Goal: Task Accomplishment & Management: Manage account settings

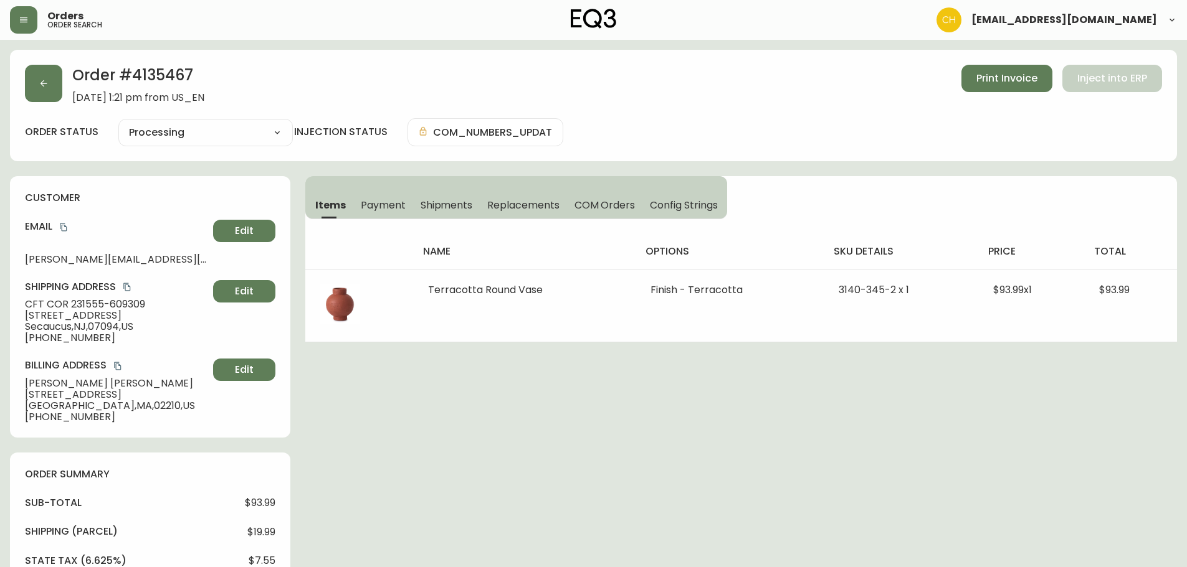
select select "PROCESSING"
click at [44, 87] on icon "button" at bounding box center [44, 83] width 10 height 10
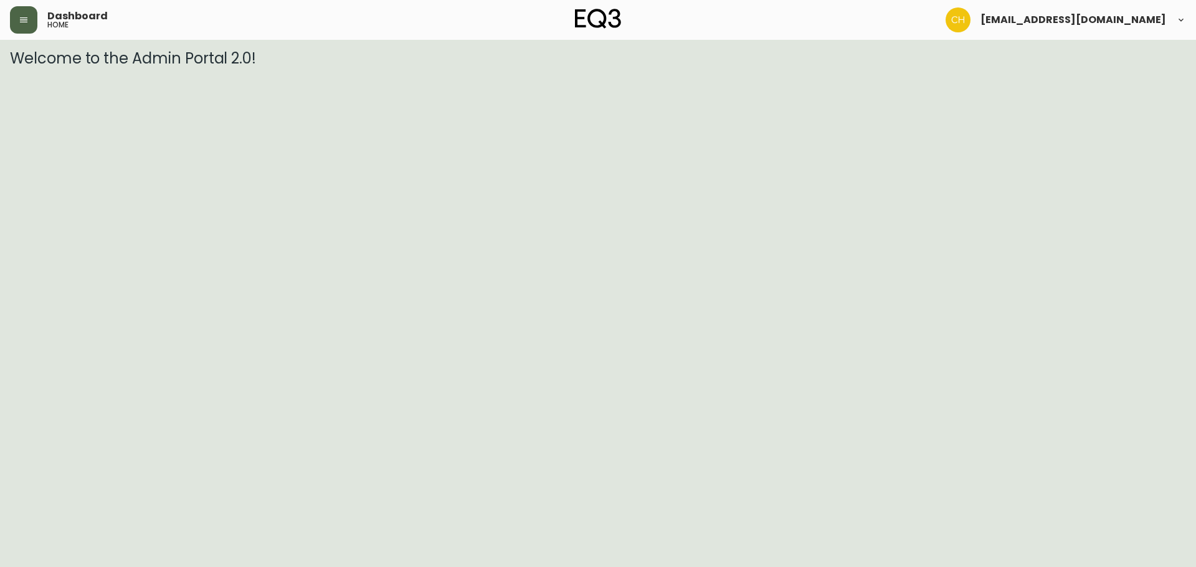
click at [22, 25] on button "button" at bounding box center [23, 19] width 27 height 27
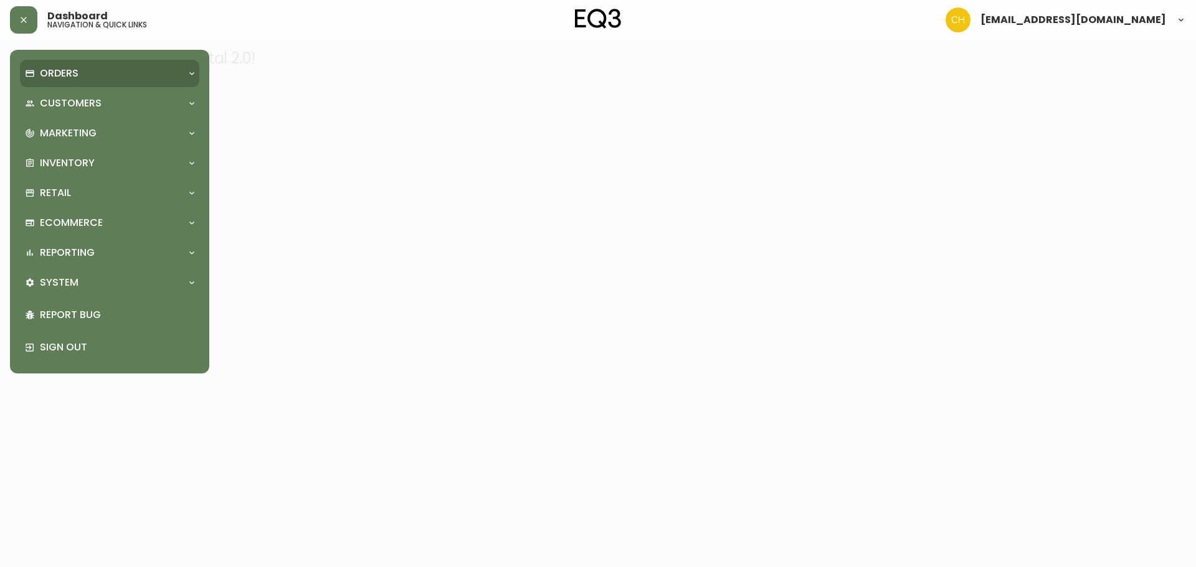
click at [36, 71] on div "Orders" at bounding box center [103, 74] width 157 height 14
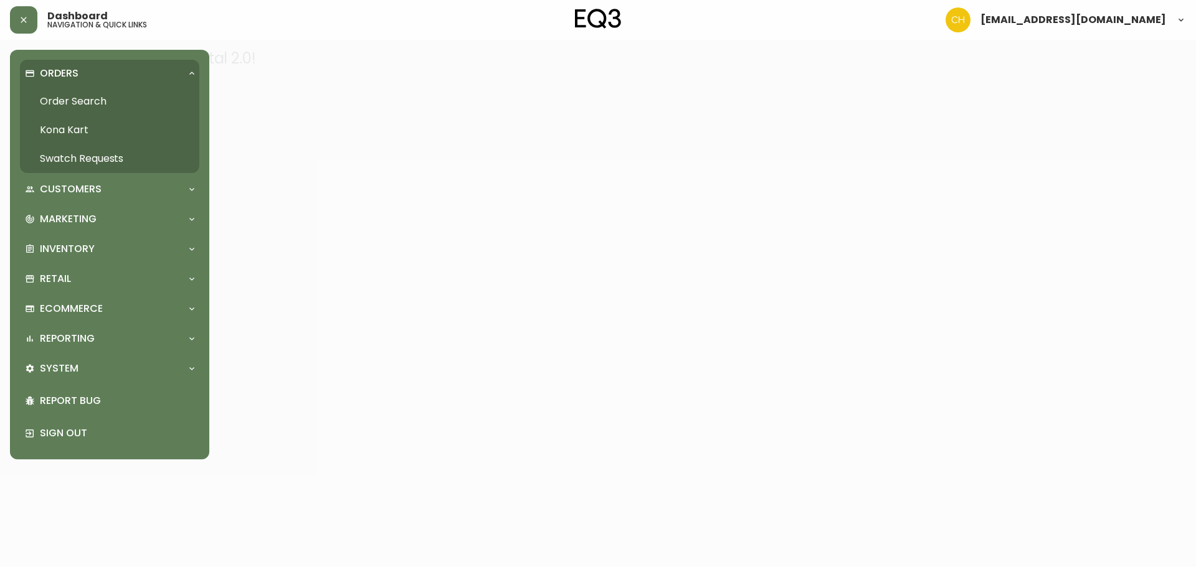
click at [83, 103] on link "Order Search" at bounding box center [109, 101] width 179 height 29
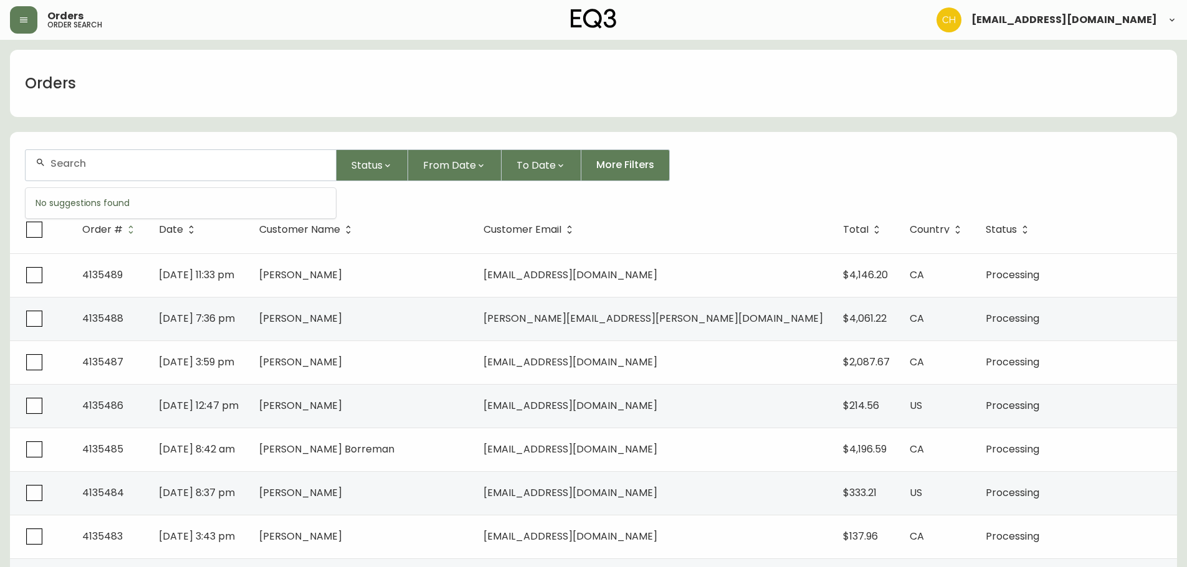
click at [61, 168] on input "text" at bounding box center [187, 164] width 275 height 12
type input "4135470"
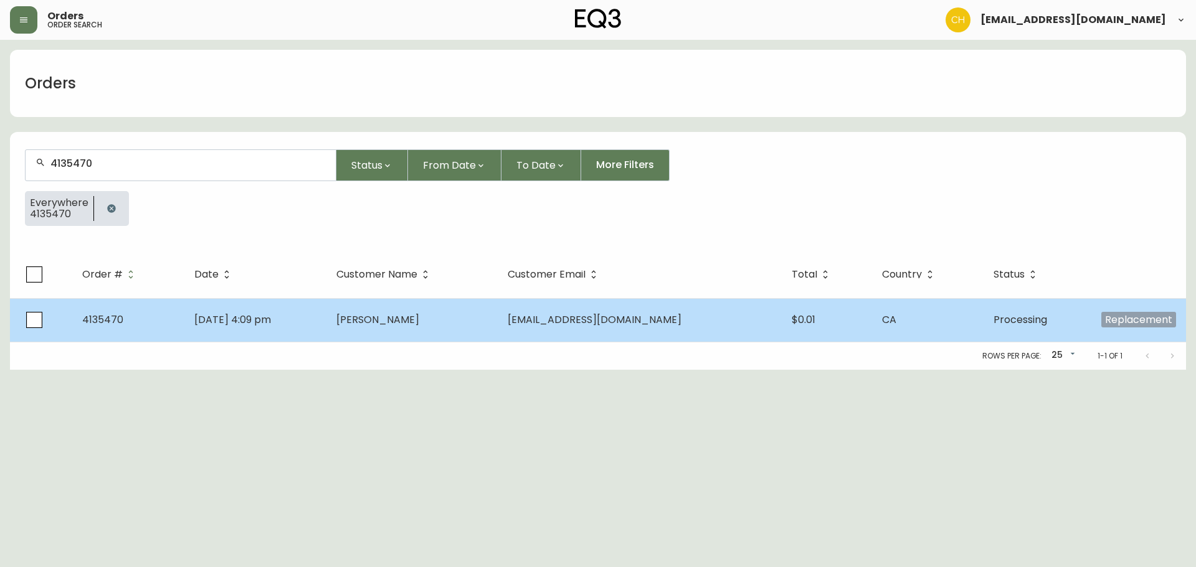
click at [326, 335] on td "[DATE] 4:09 pm" at bounding box center [254, 320] width 141 height 44
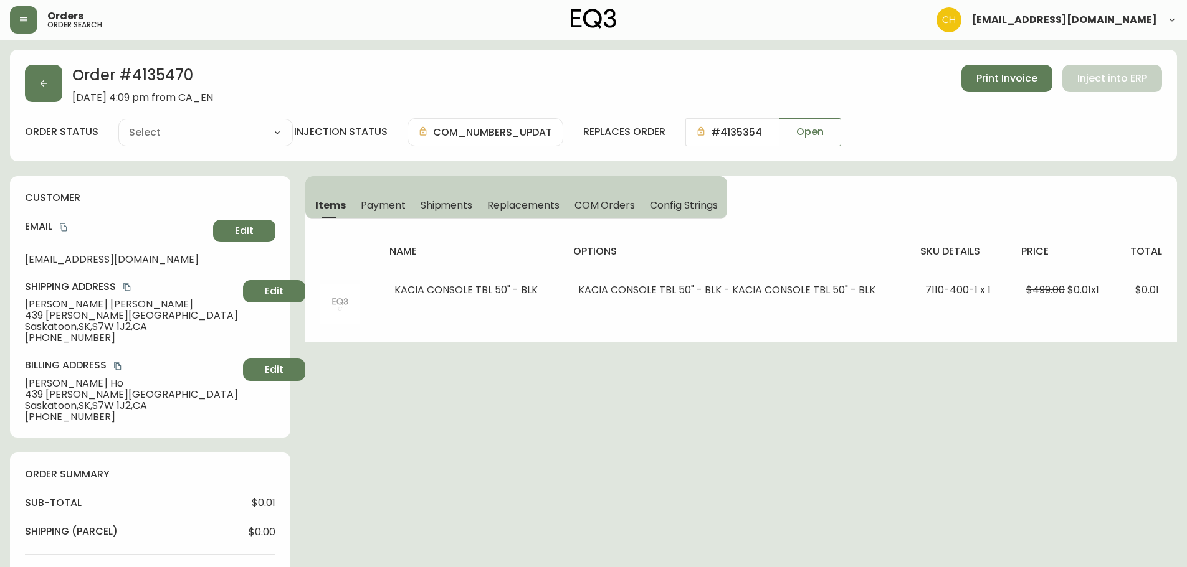
type input "Processing"
select select "PROCESSING"
click at [42, 89] on button "button" at bounding box center [43, 83] width 37 height 37
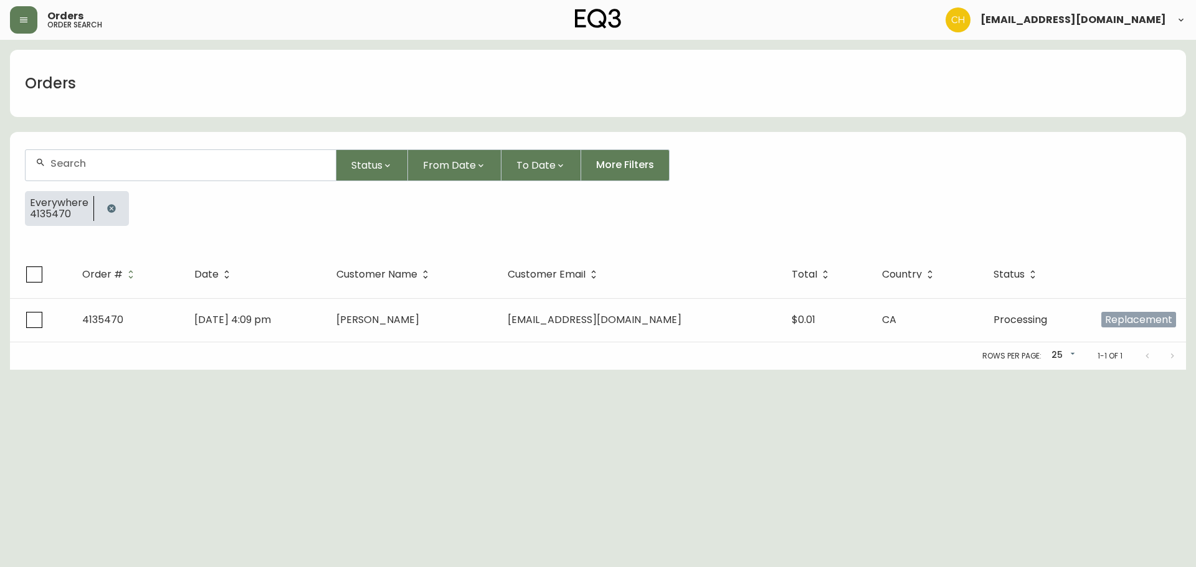
click at [90, 167] on input "text" at bounding box center [187, 164] width 275 height 12
click at [105, 165] on input "text" at bounding box center [187, 164] width 275 height 12
type input "4135487"
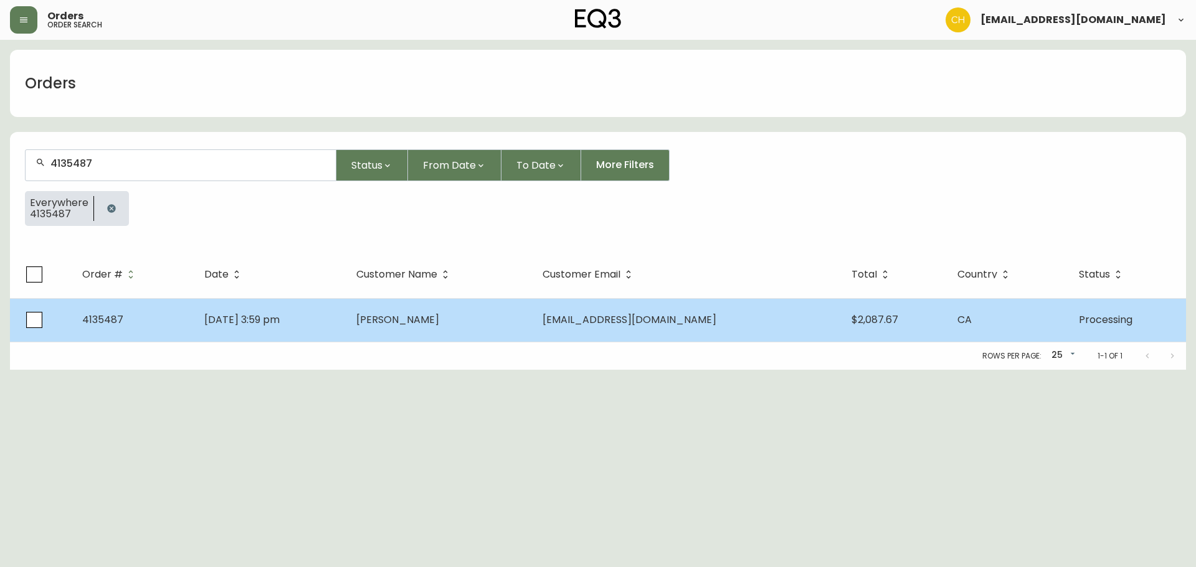
click at [431, 319] on span "[PERSON_NAME]" at bounding box center [397, 320] width 83 height 14
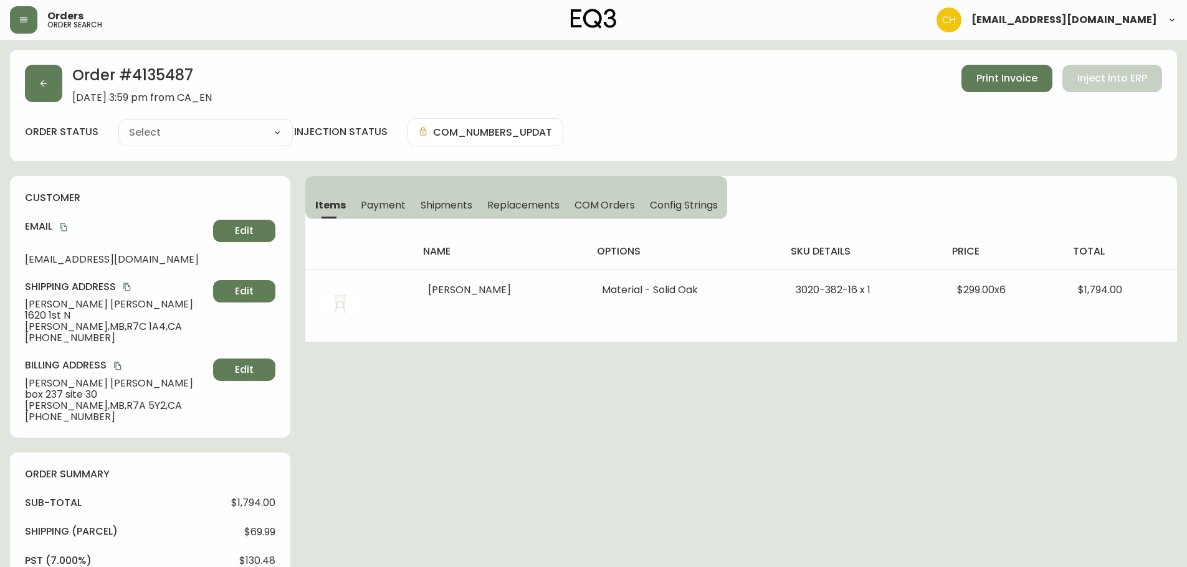
type input "Processing"
select select "PROCESSING"
click at [50, 83] on button "button" at bounding box center [43, 83] width 37 height 37
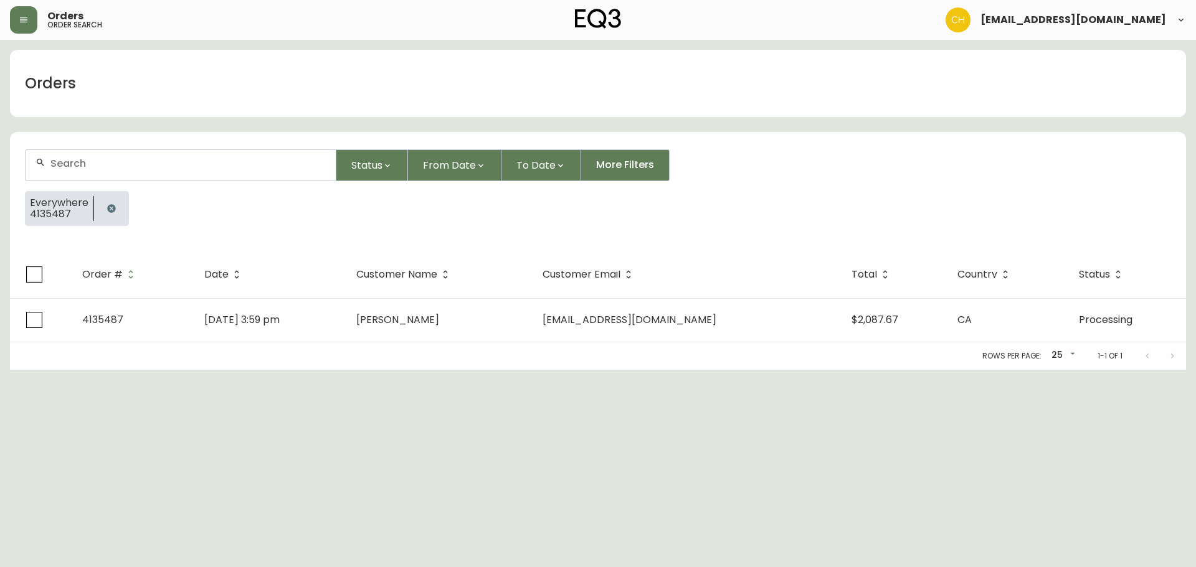
click at [82, 166] on input "text" at bounding box center [187, 164] width 275 height 12
type input "4135468"
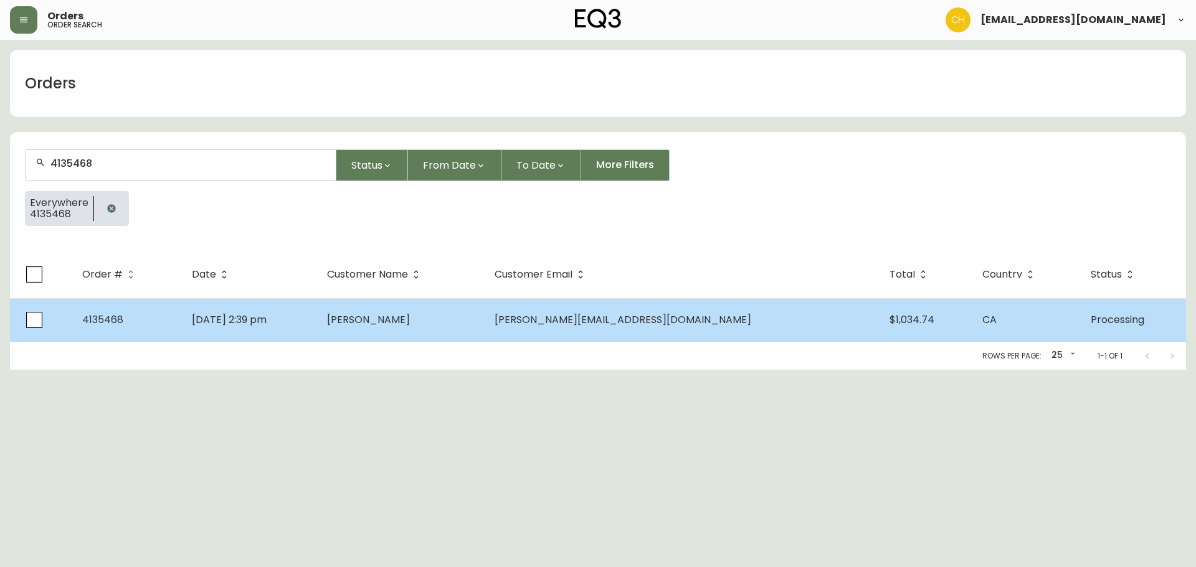
click at [296, 311] on td "[DATE] 2:39 pm" at bounding box center [249, 320] width 135 height 44
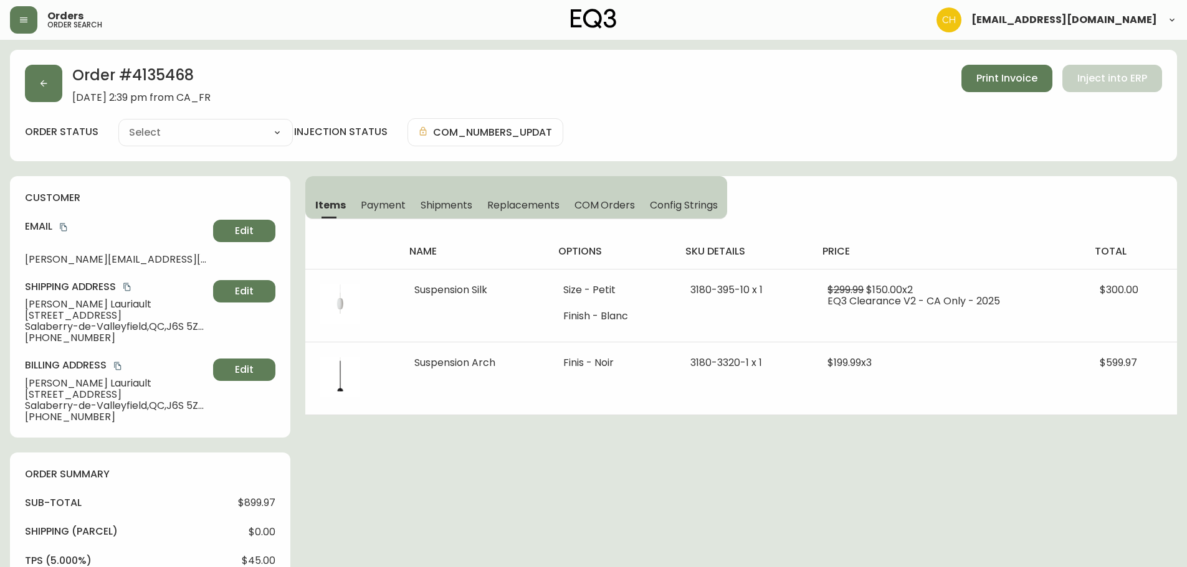
type input "Processing"
select select "PROCESSING"
click at [46, 78] on button "button" at bounding box center [43, 83] width 37 height 37
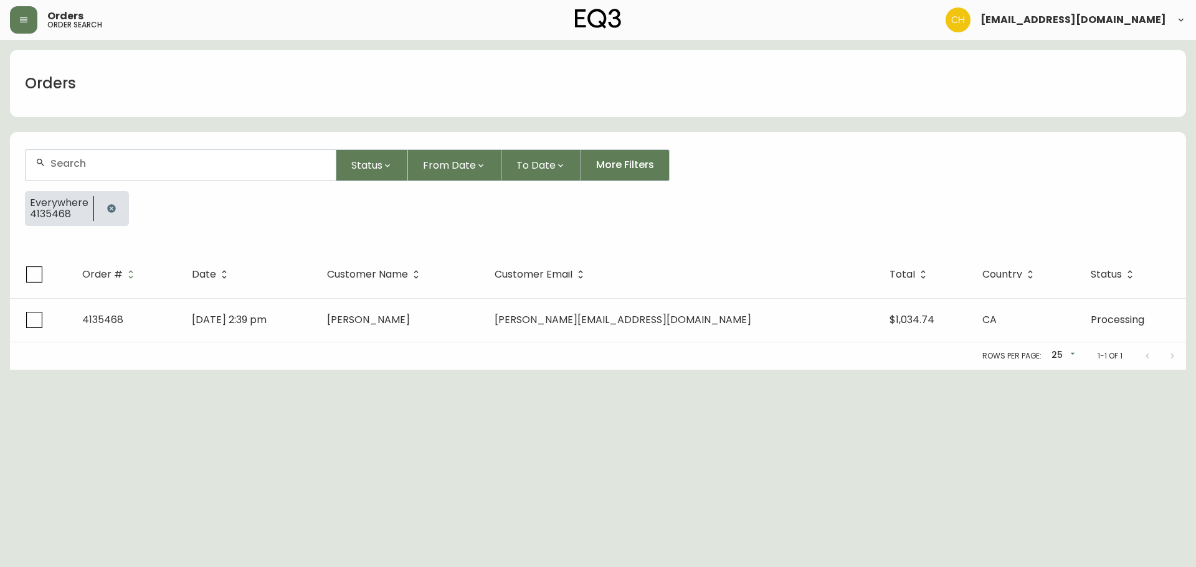
click at [88, 160] on input "text" at bounding box center [187, 164] width 275 height 12
type input "4135472"
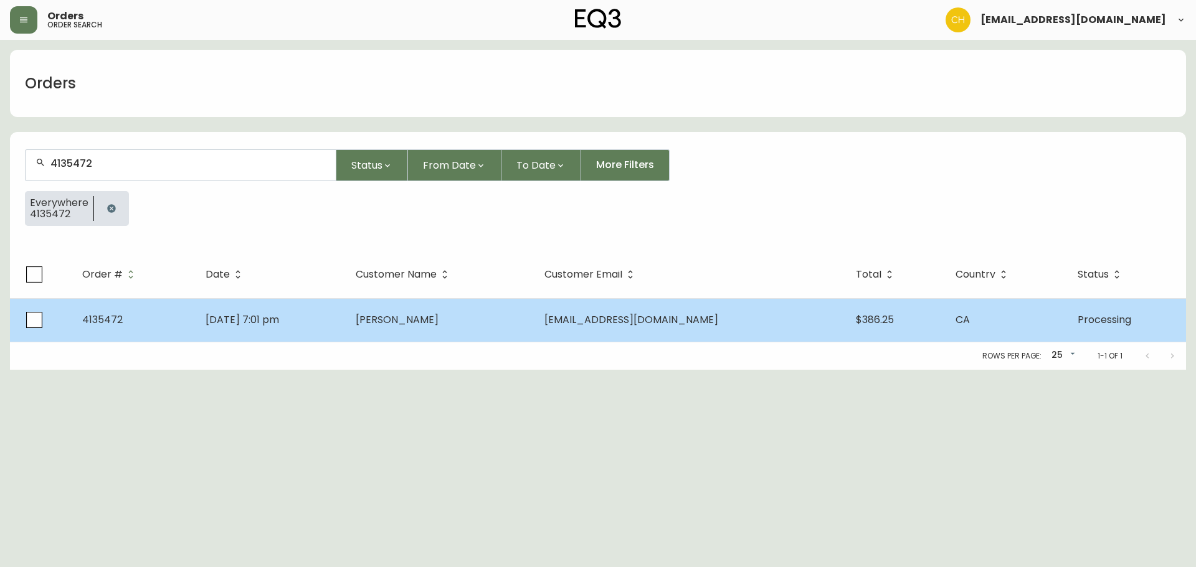
click at [404, 310] on td "[PERSON_NAME]" at bounding box center [440, 320] width 189 height 44
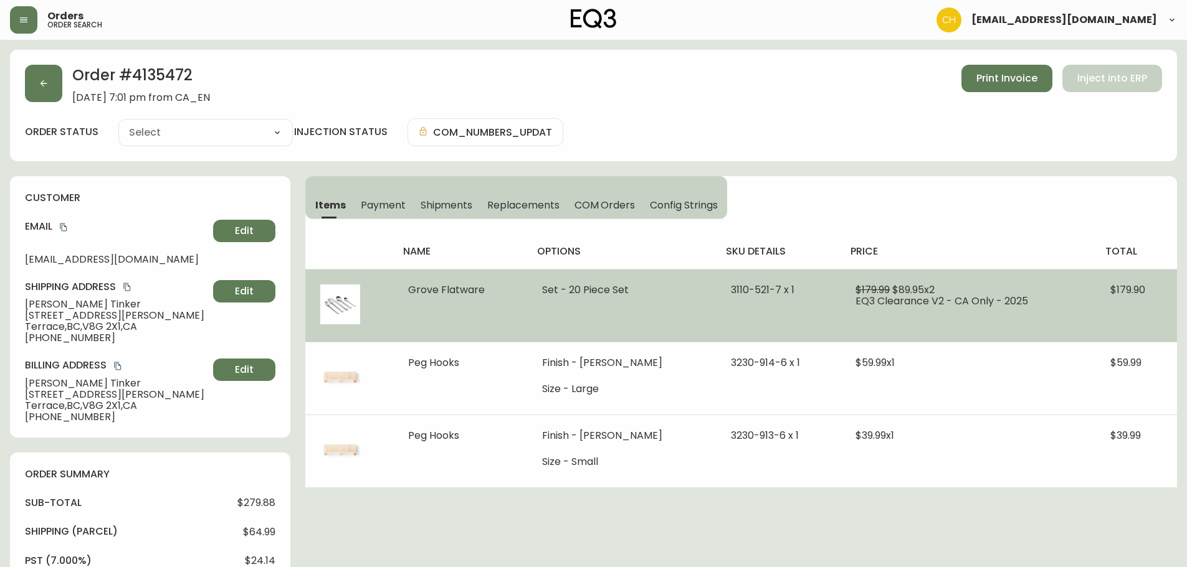
type input "Processing"
select select "PROCESSING"
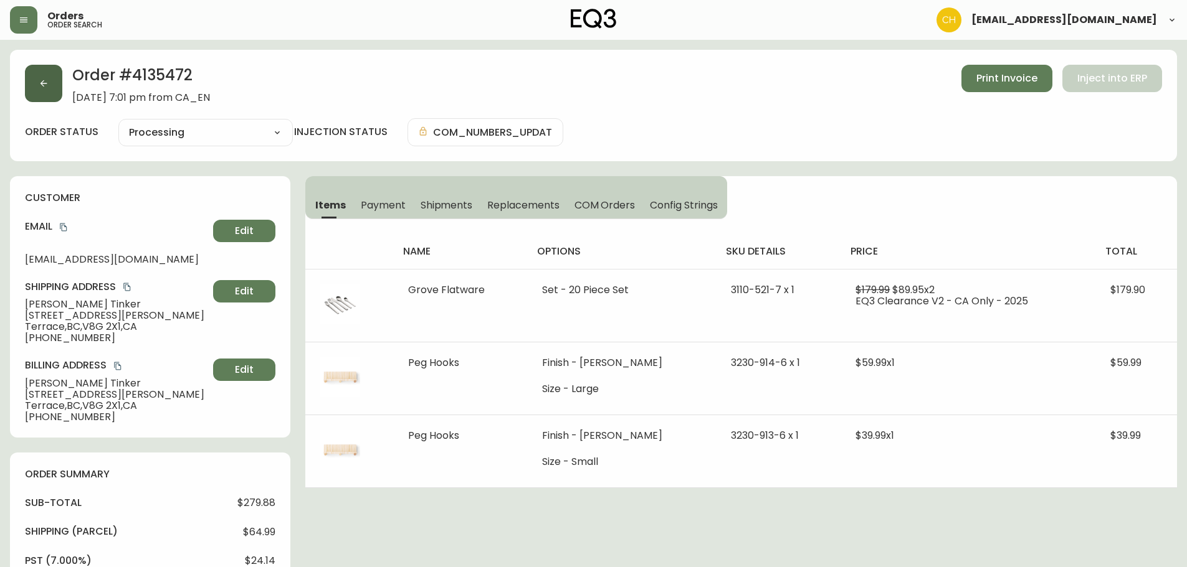
click at [50, 82] on button "button" at bounding box center [43, 83] width 37 height 37
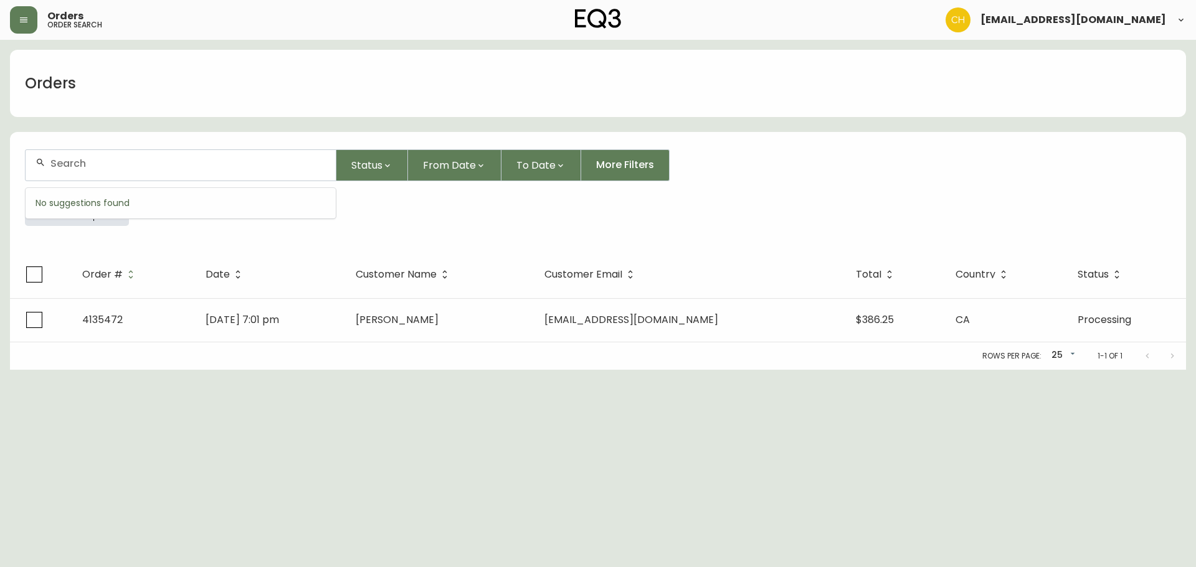
click at [78, 163] on input "text" at bounding box center [187, 164] width 275 height 12
type input "4135473"
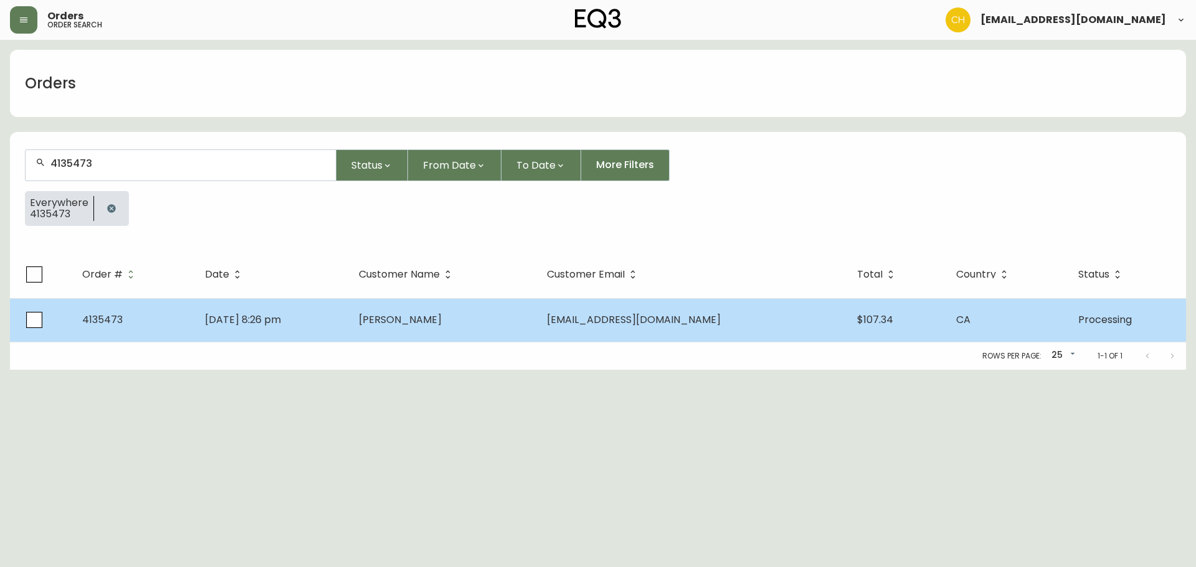
click at [326, 323] on td "[DATE] 8:26 pm" at bounding box center [272, 320] width 154 height 44
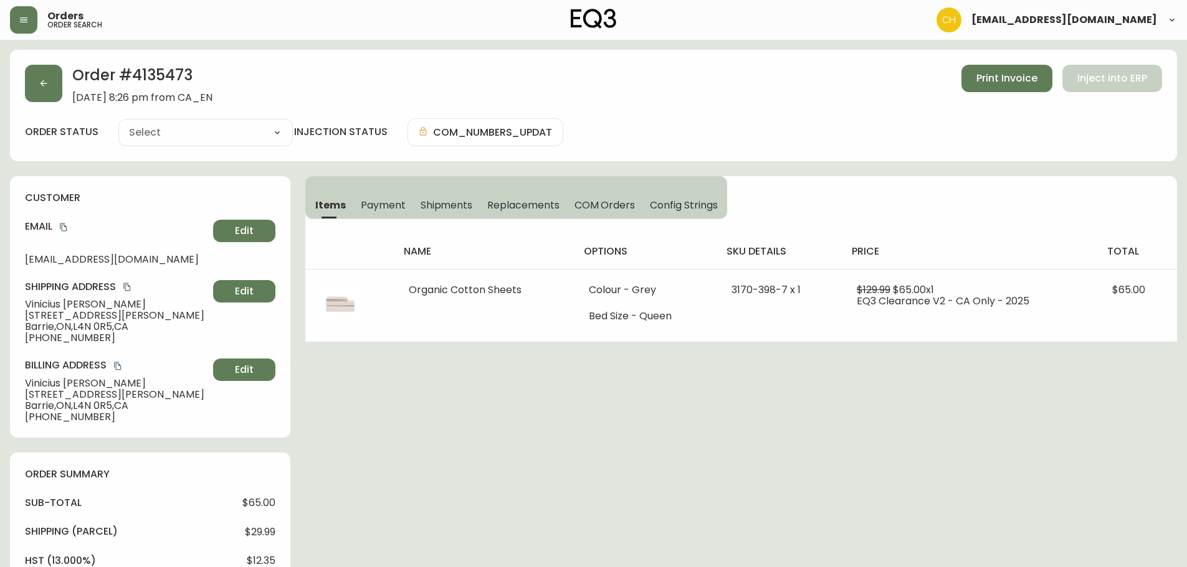
type input "Processing"
select select "PROCESSING"
click at [52, 91] on button "button" at bounding box center [43, 83] width 37 height 37
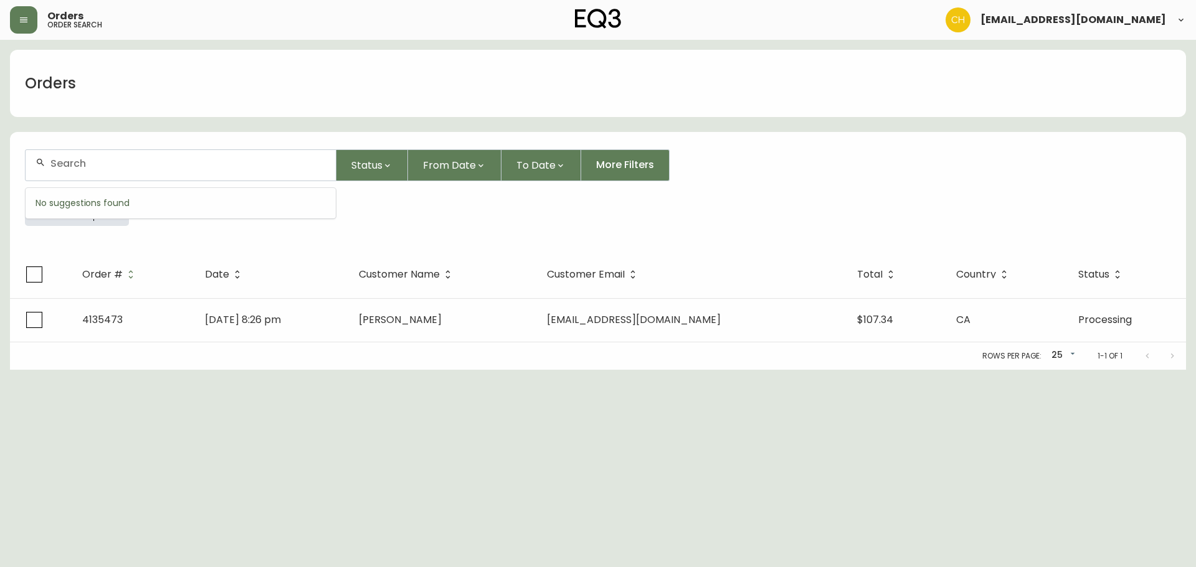
click at [78, 161] on input "text" at bounding box center [187, 164] width 275 height 12
type input "4135475"
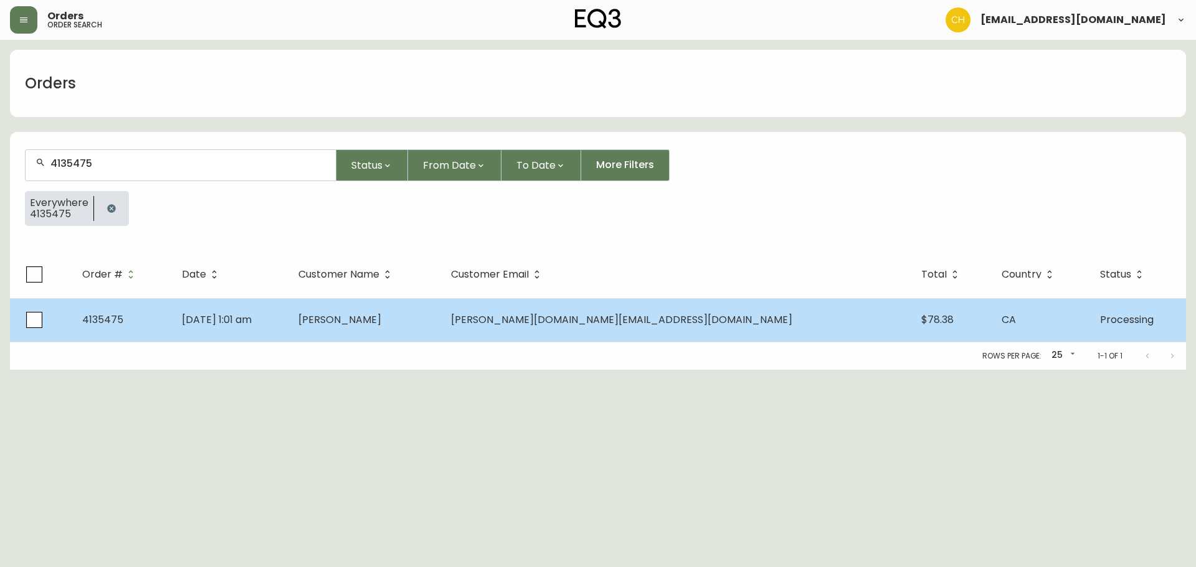
click at [440, 325] on td "[PERSON_NAME]" at bounding box center [364, 320] width 153 height 44
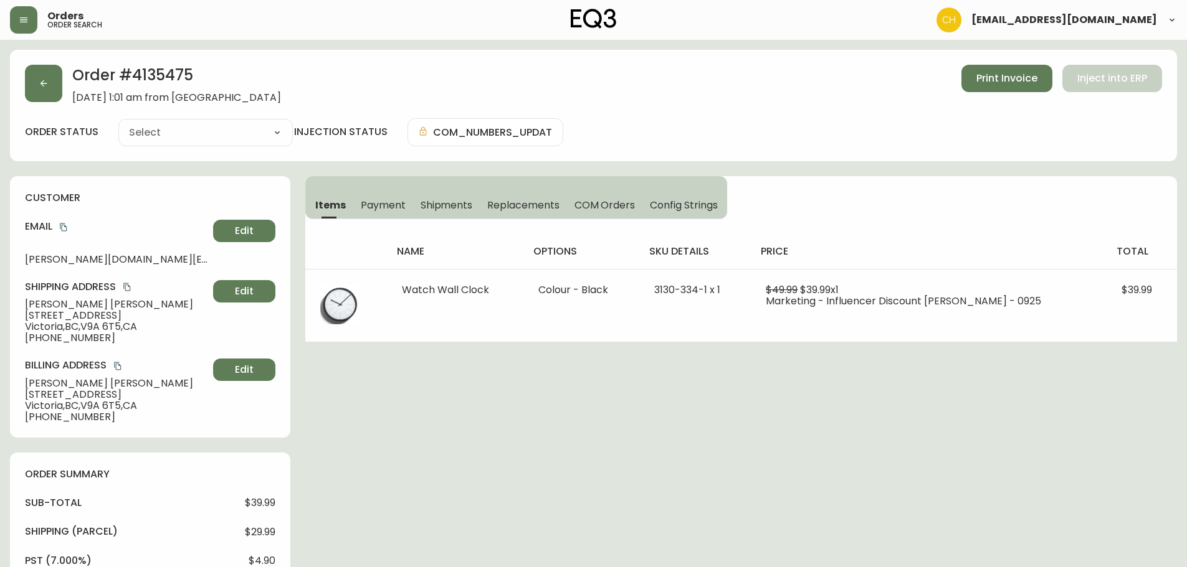
type input "Processing"
select select "PROCESSING"
click at [36, 85] on button "button" at bounding box center [43, 83] width 37 height 37
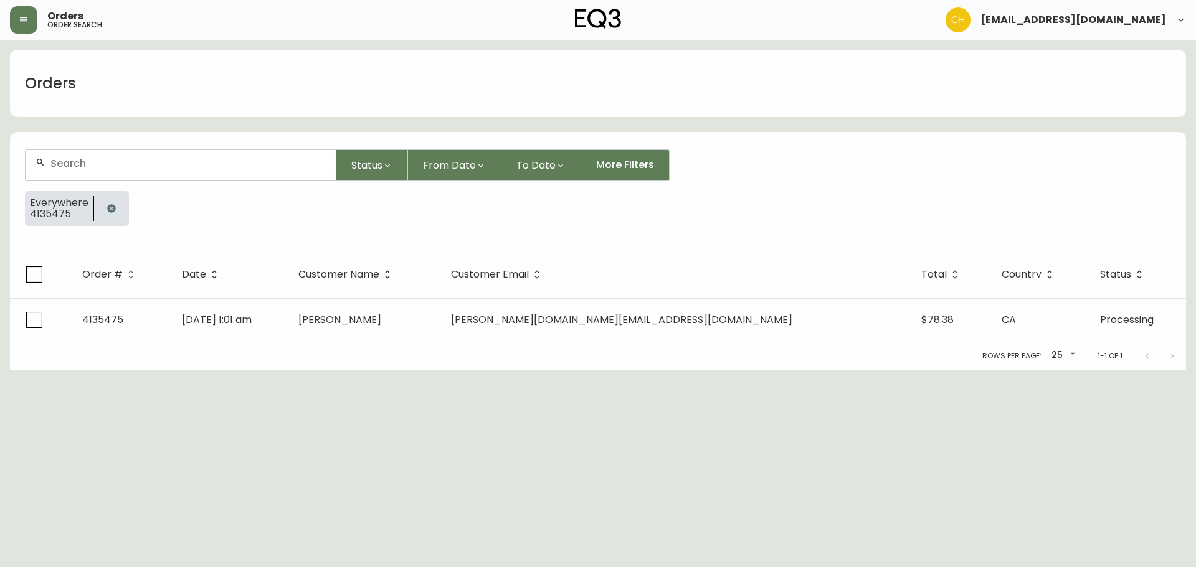
click at [65, 160] on input "text" at bounding box center [187, 164] width 275 height 12
type input "4135478"
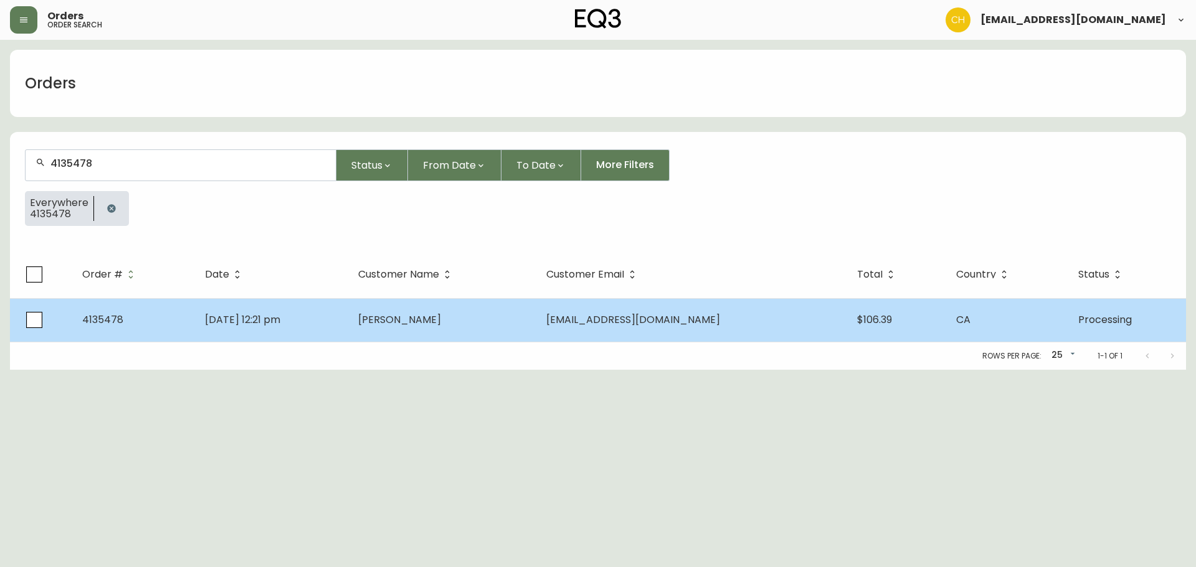
click at [487, 326] on td "[PERSON_NAME]" at bounding box center [442, 320] width 188 height 44
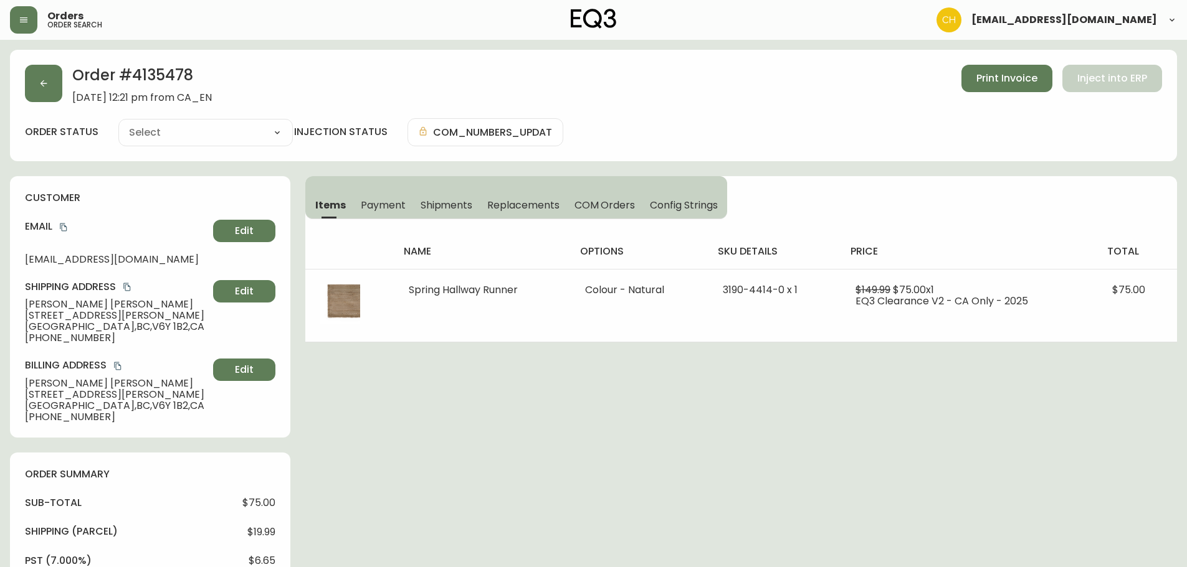
type input "Processing"
select select "PROCESSING"
click at [55, 86] on button "button" at bounding box center [43, 83] width 37 height 37
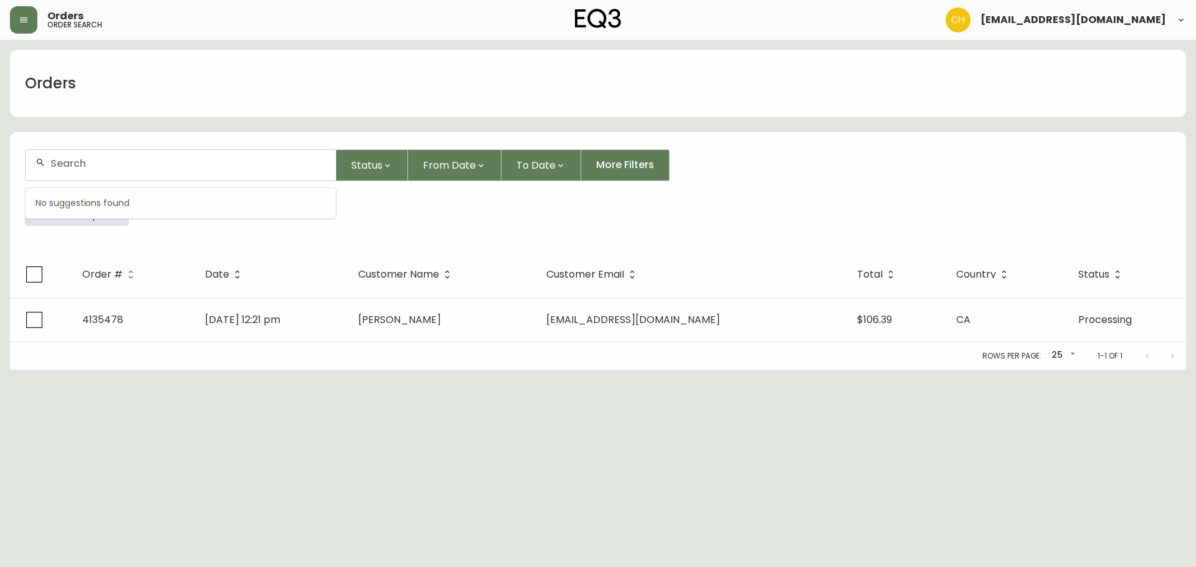
click at [75, 161] on input "text" at bounding box center [187, 164] width 275 height 12
type input "4135479"
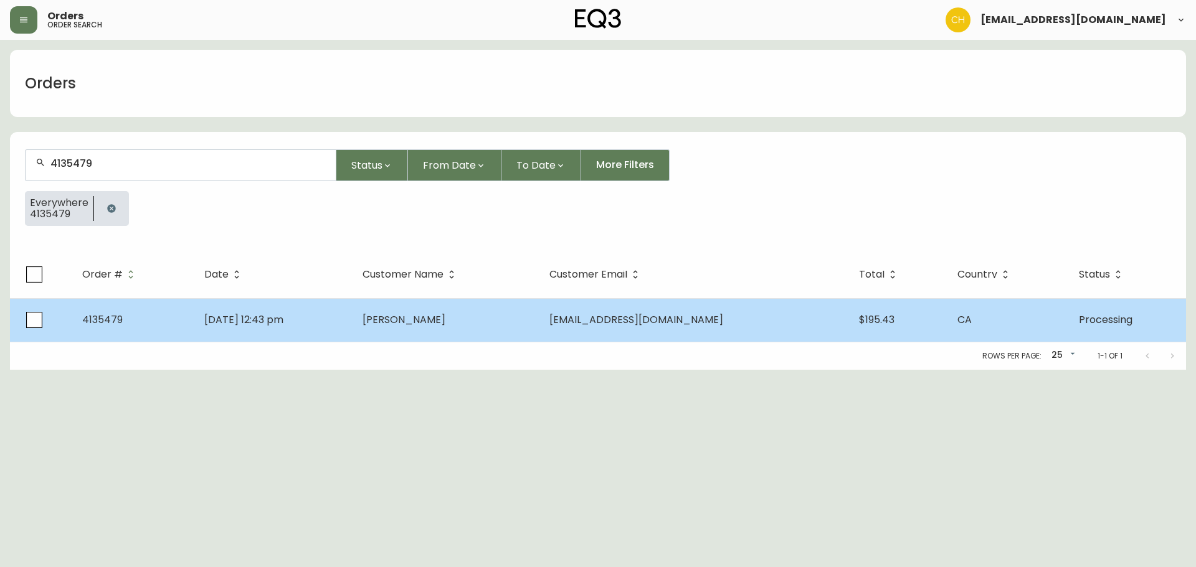
click at [445, 316] on span "[PERSON_NAME]" at bounding box center [404, 320] width 83 height 14
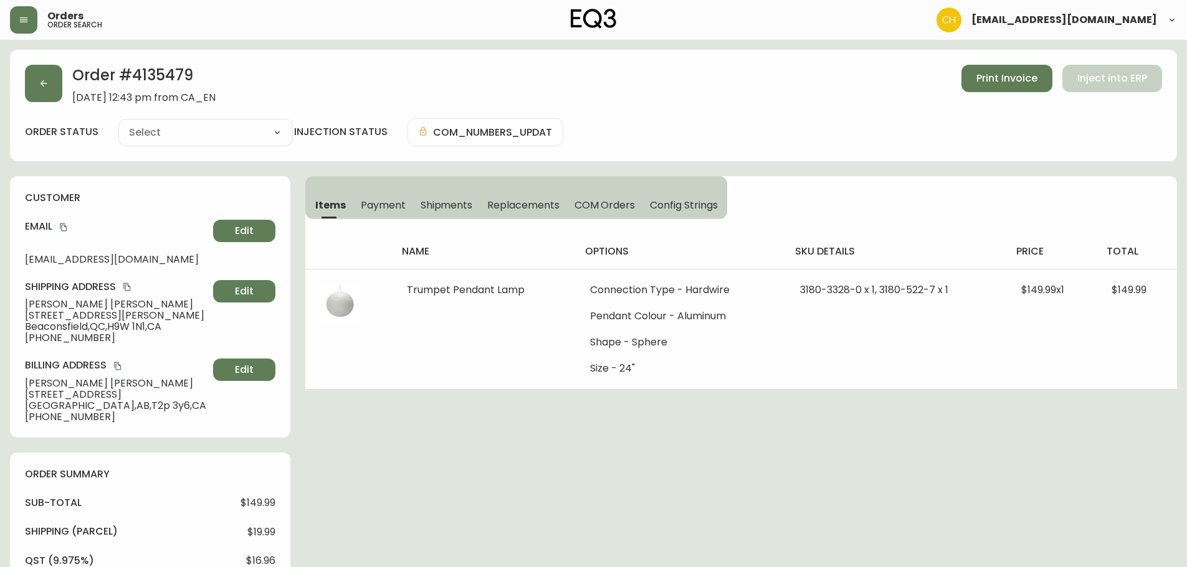
type input "Processing"
select select "PROCESSING"
click at [53, 80] on button "button" at bounding box center [43, 83] width 37 height 37
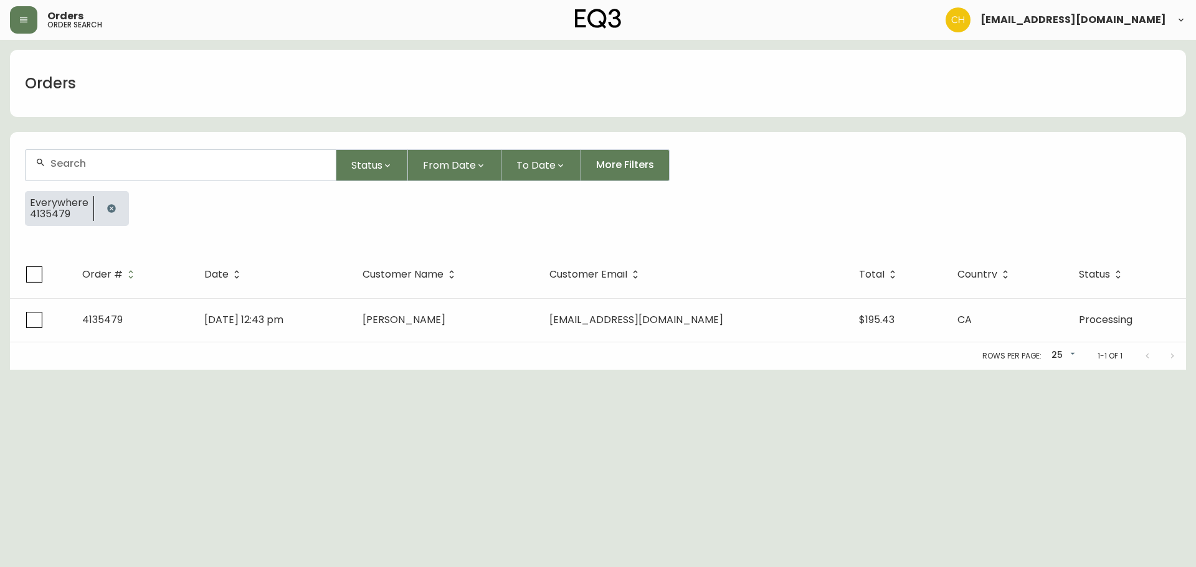
click at [74, 154] on div at bounding box center [181, 165] width 310 height 31
type input "4135481"
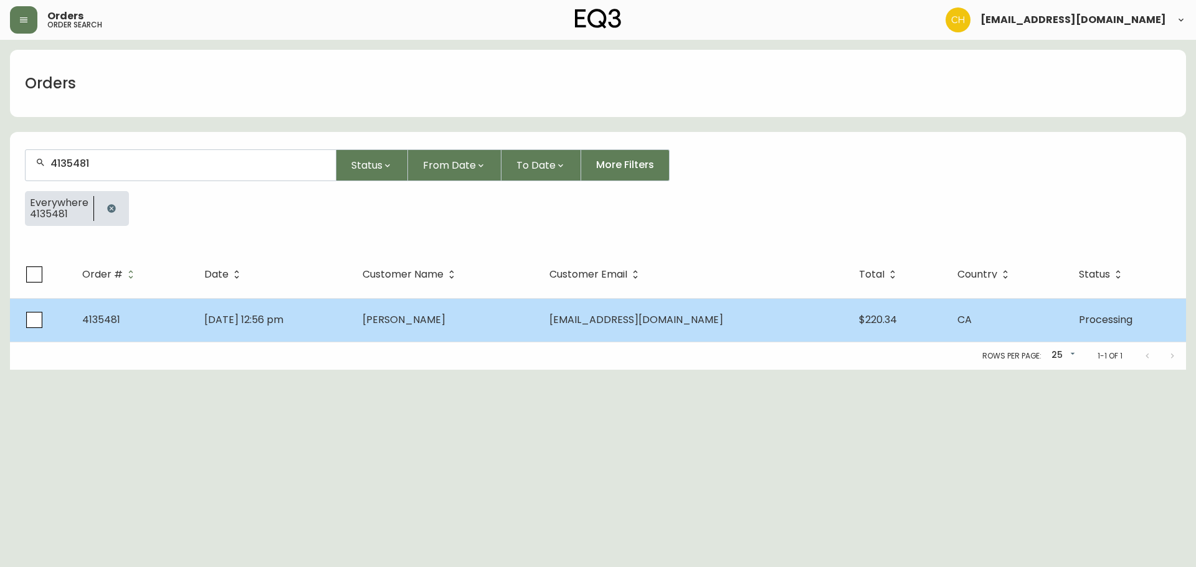
click at [441, 320] on span "[PERSON_NAME]" at bounding box center [404, 320] width 83 height 14
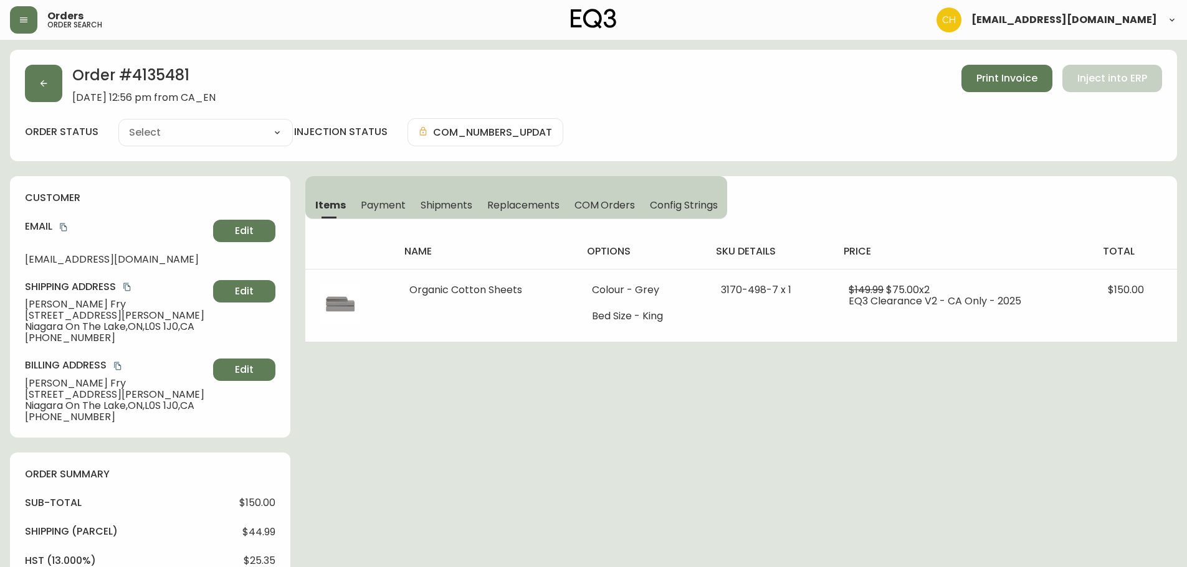
type input "Processing"
select select "PROCESSING"
click at [38, 88] on button "button" at bounding box center [43, 83] width 37 height 37
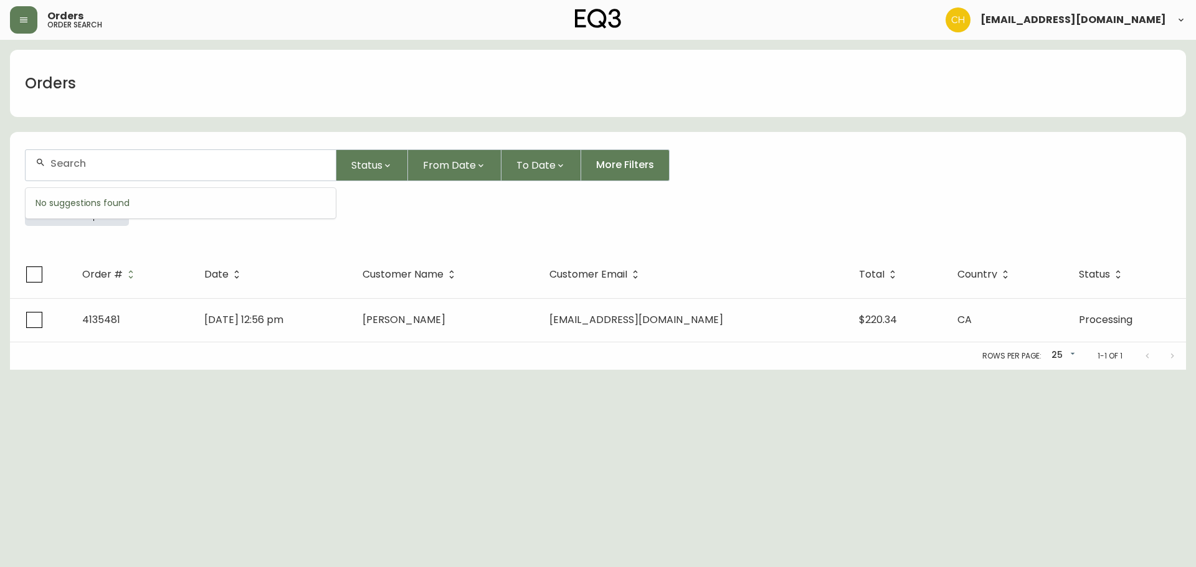
click at [64, 158] on input "text" at bounding box center [187, 164] width 275 height 12
type input "4135482"
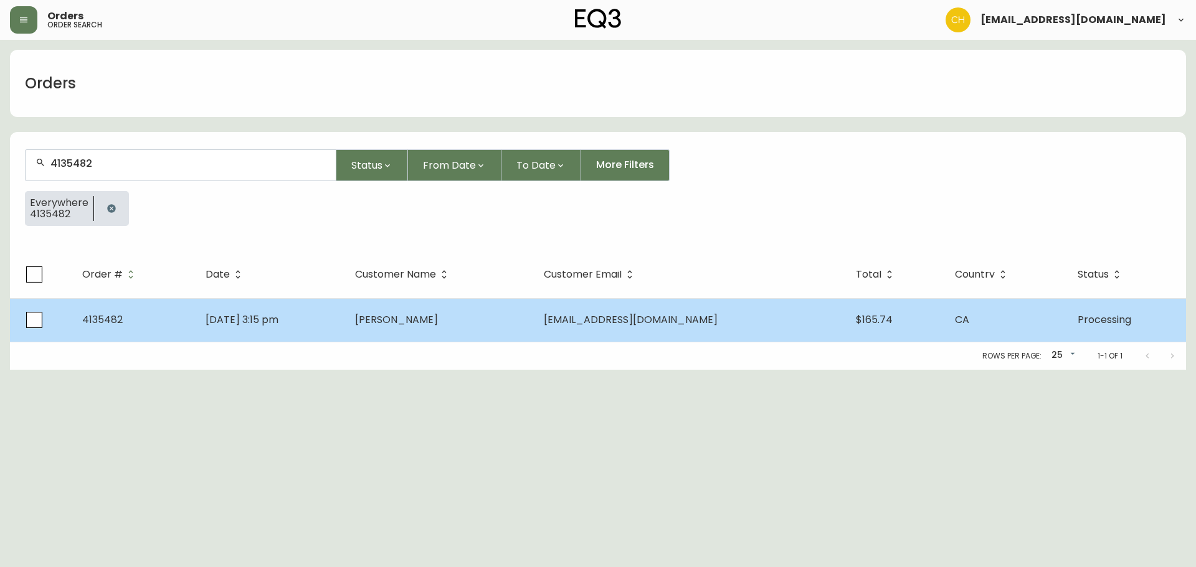
click at [429, 324] on span "[PERSON_NAME]" at bounding box center [396, 320] width 83 height 14
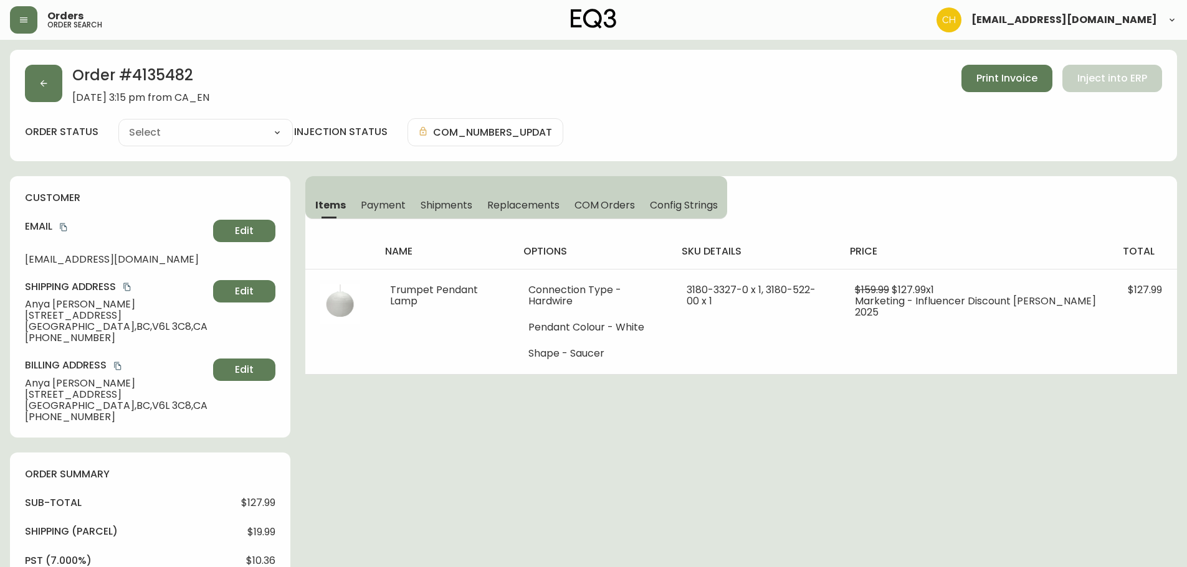
type input "Processing"
select select "PROCESSING"
click at [56, 87] on button "button" at bounding box center [43, 83] width 37 height 37
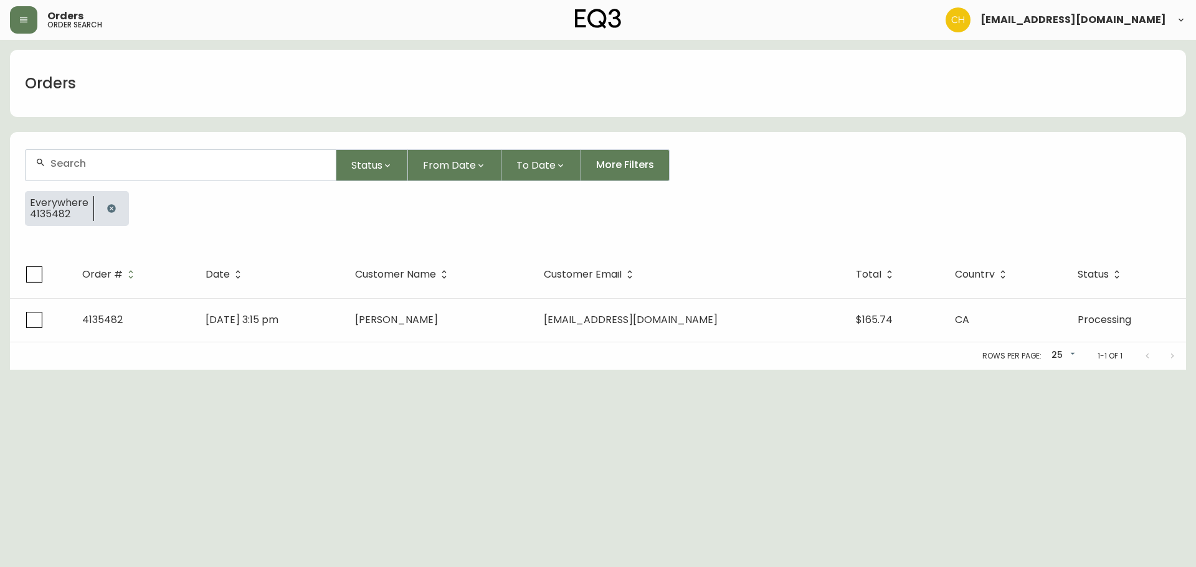
click at [72, 163] on input "text" at bounding box center [187, 164] width 275 height 12
type input "4135483"
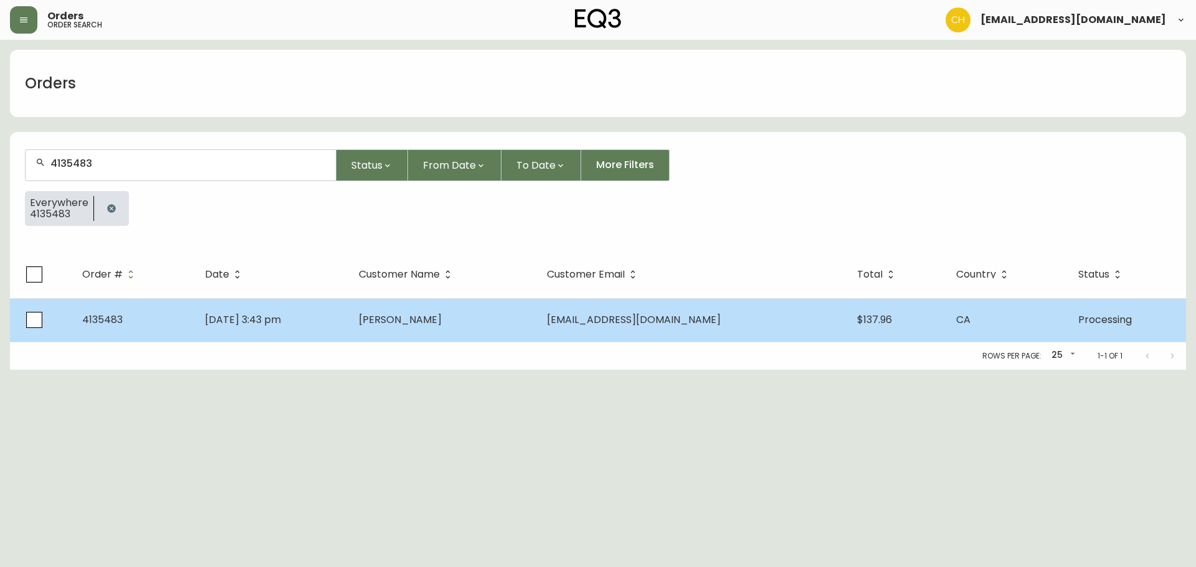
click at [478, 311] on td "[PERSON_NAME]" at bounding box center [442, 320] width 187 height 44
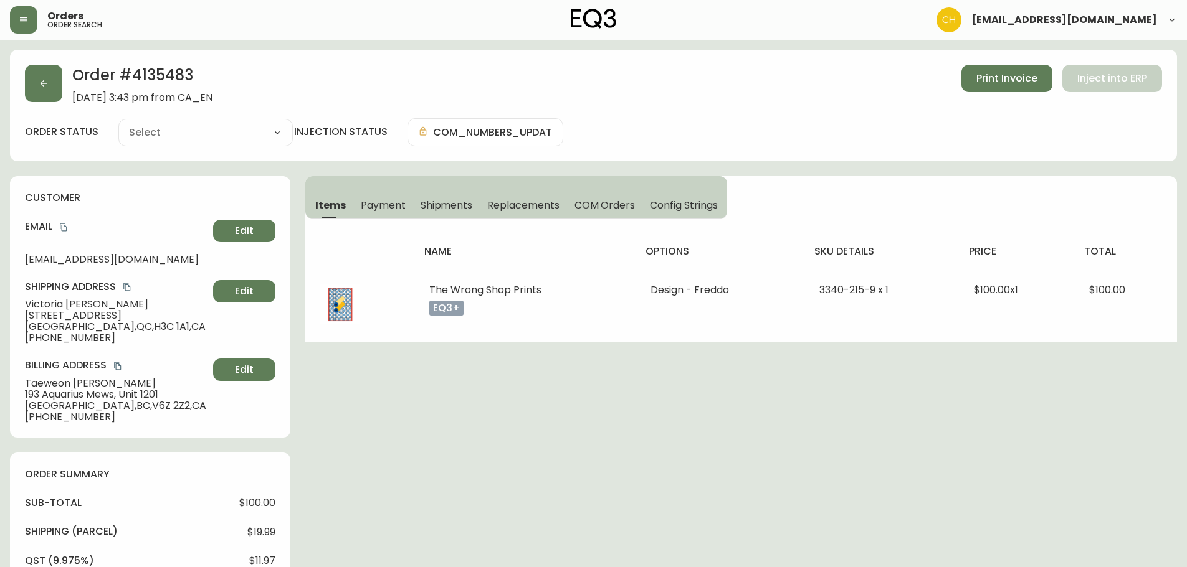
type input "Processing"
select select "PROCESSING"
click at [47, 90] on button "button" at bounding box center [43, 83] width 37 height 37
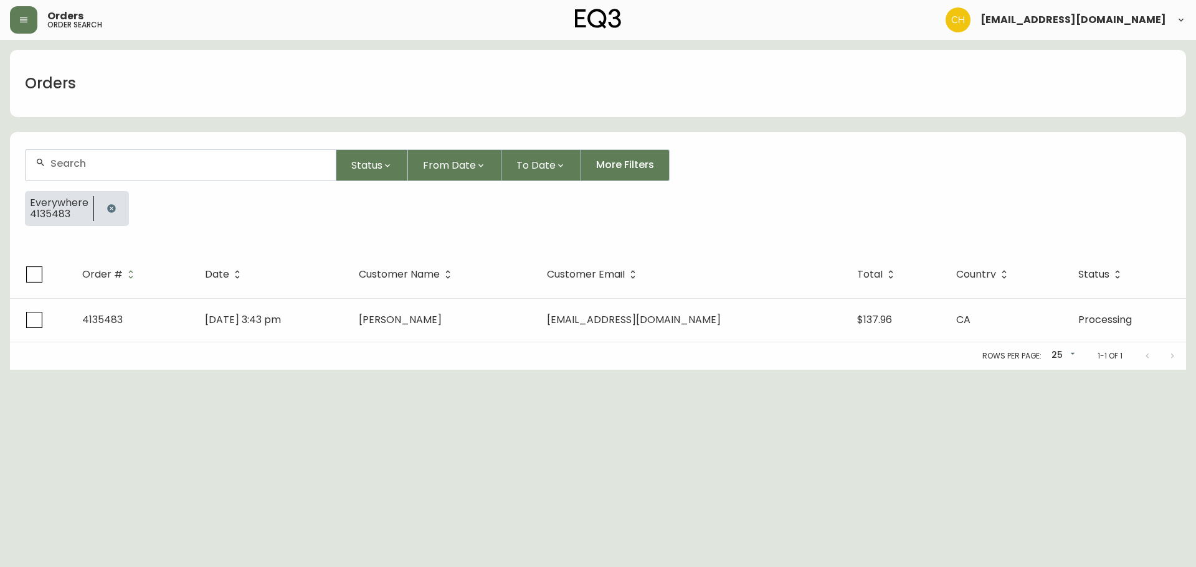
click at [69, 164] on input "text" at bounding box center [187, 164] width 275 height 12
type input "4135484"
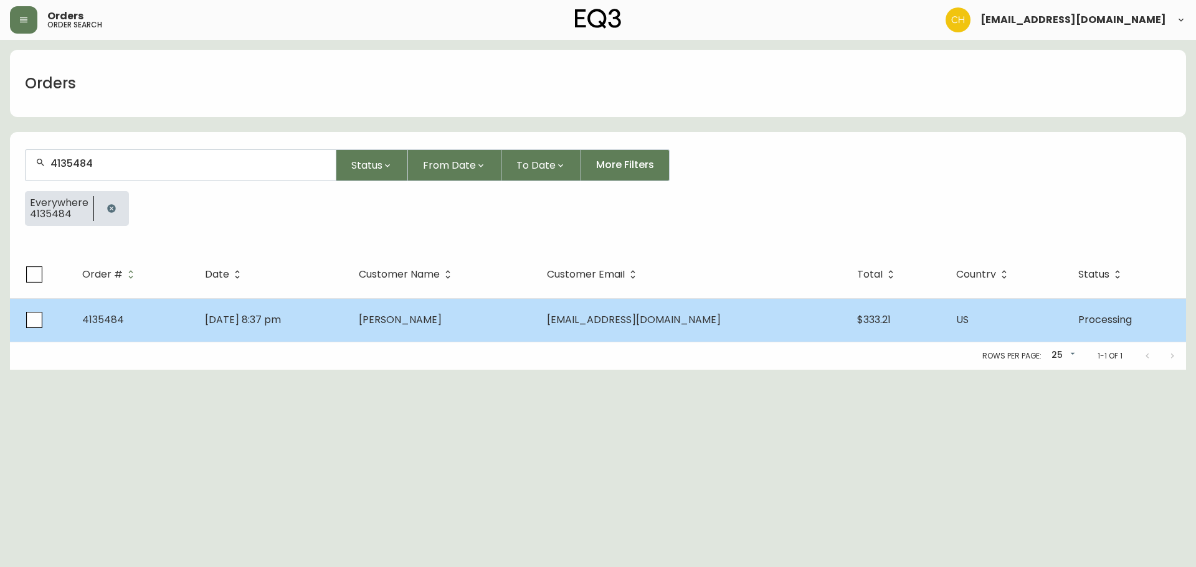
click at [349, 306] on td "[DATE] 8:37 pm" at bounding box center [272, 320] width 154 height 44
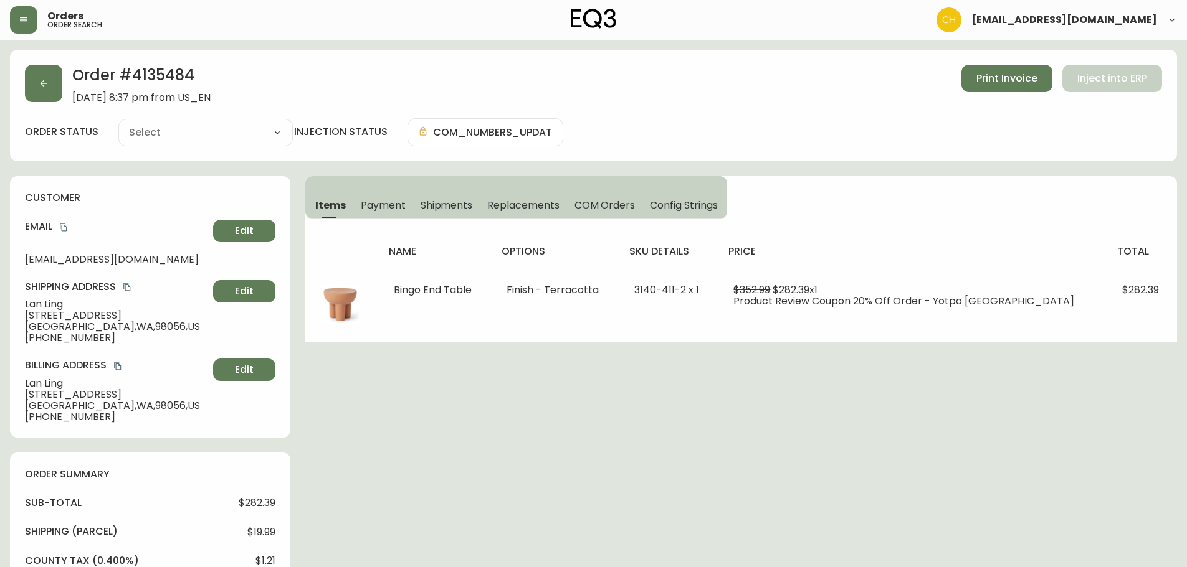
type input "Processing"
select select "PROCESSING"
click at [44, 82] on icon "button" at bounding box center [44, 83] width 10 height 10
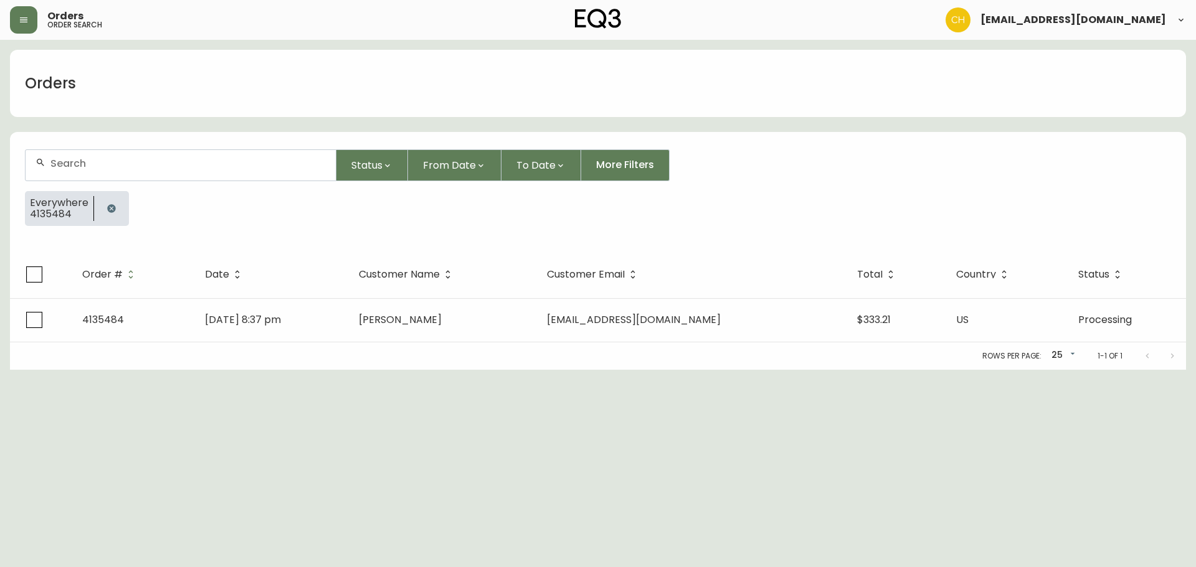
click at [71, 166] on input "text" at bounding box center [187, 164] width 275 height 12
type input "4135486"
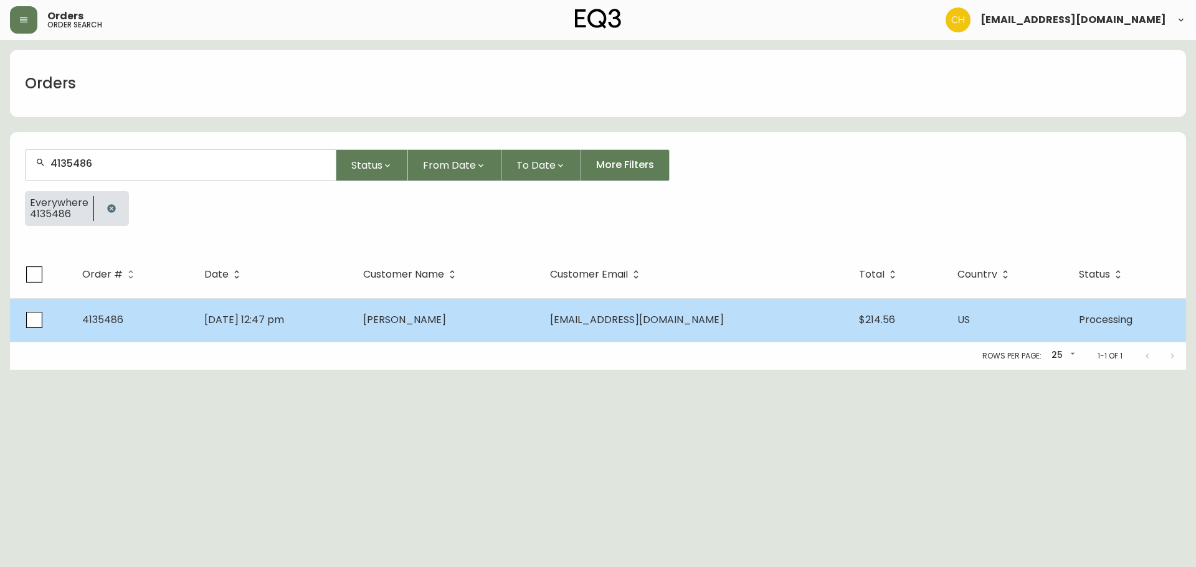
click at [350, 311] on td "[DATE] 12:47 pm" at bounding box center [273, 320] width 159 height 44
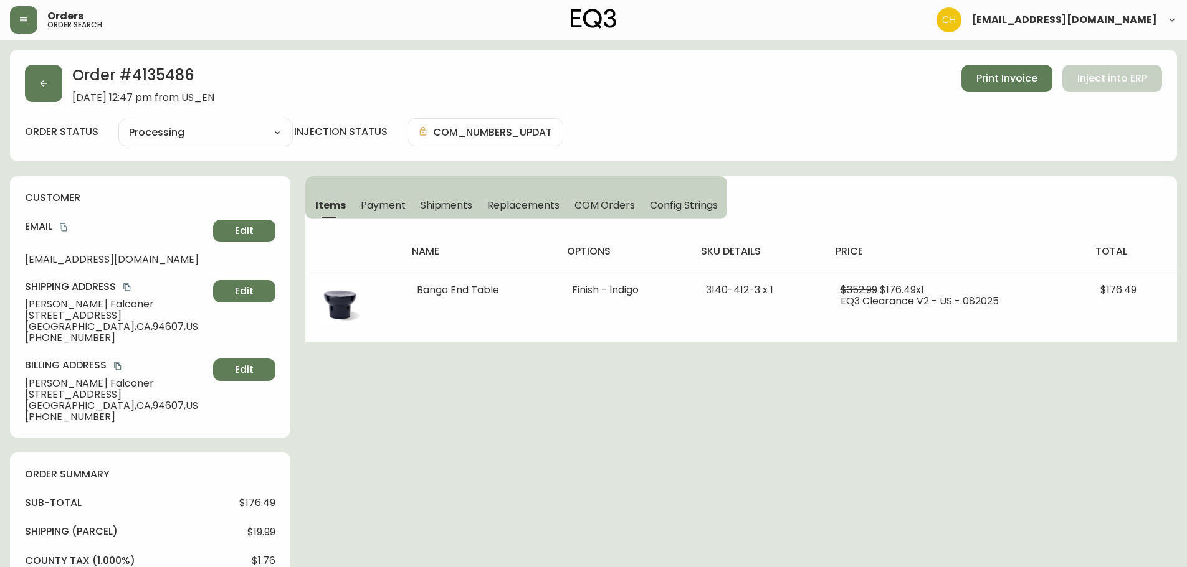
type input "Processing"
select select "PROCESSING"
click at [37, 83] on button "button" at bounding box center [43, 83] width 37 height 37
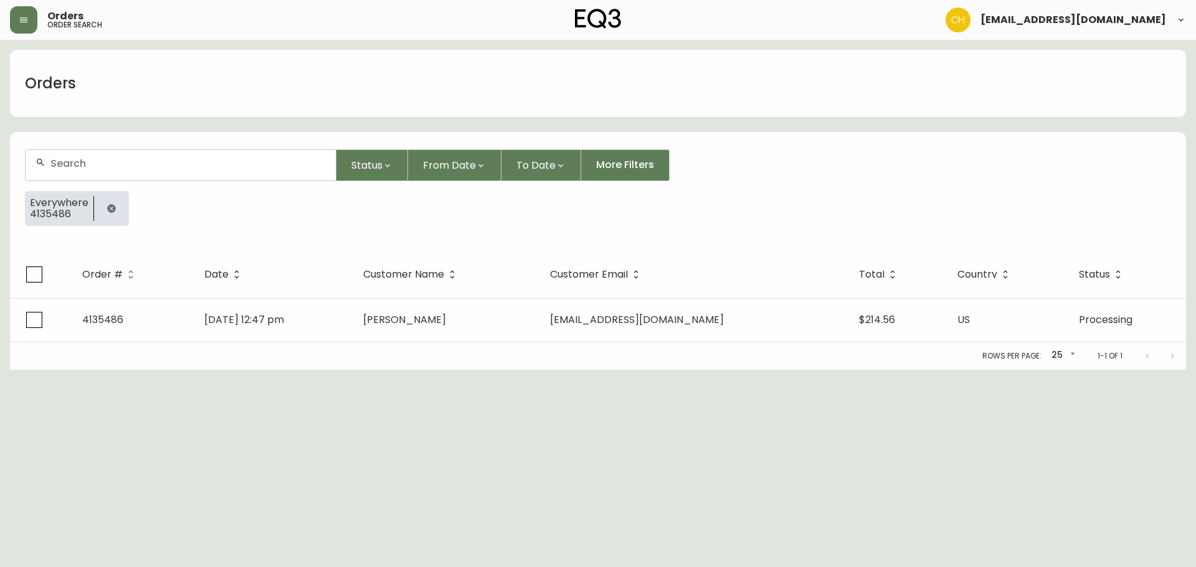
click at [108, 209] on icon "button" at bounding box center [111, 208] width 8 height 8
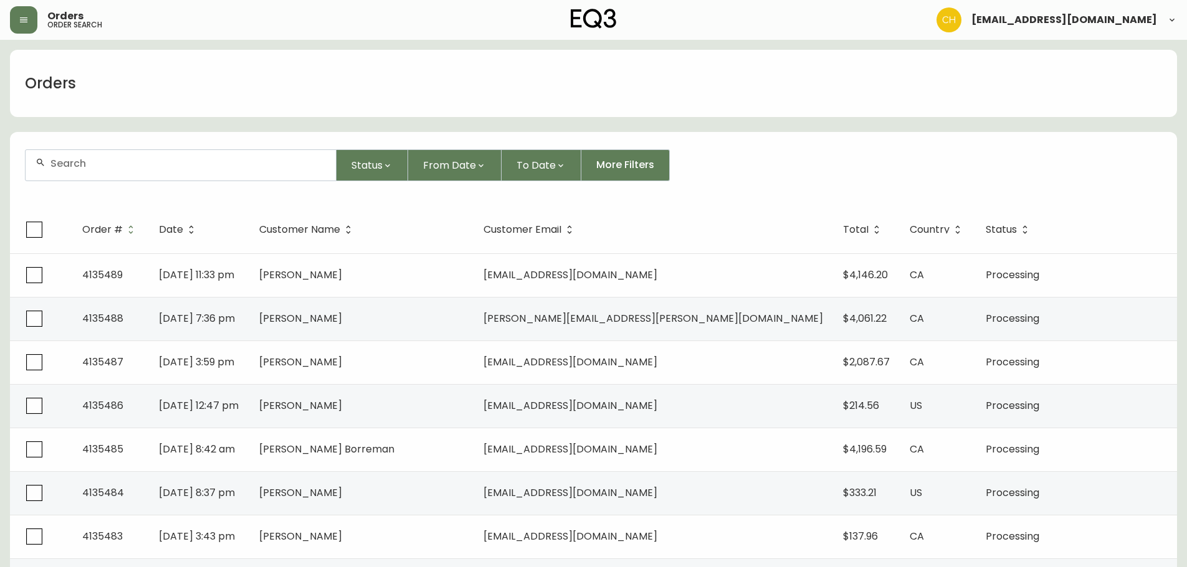
click at [178, 167] on input "text" at bounding box center [187, 164] width 275 height 12
type input "4135469"
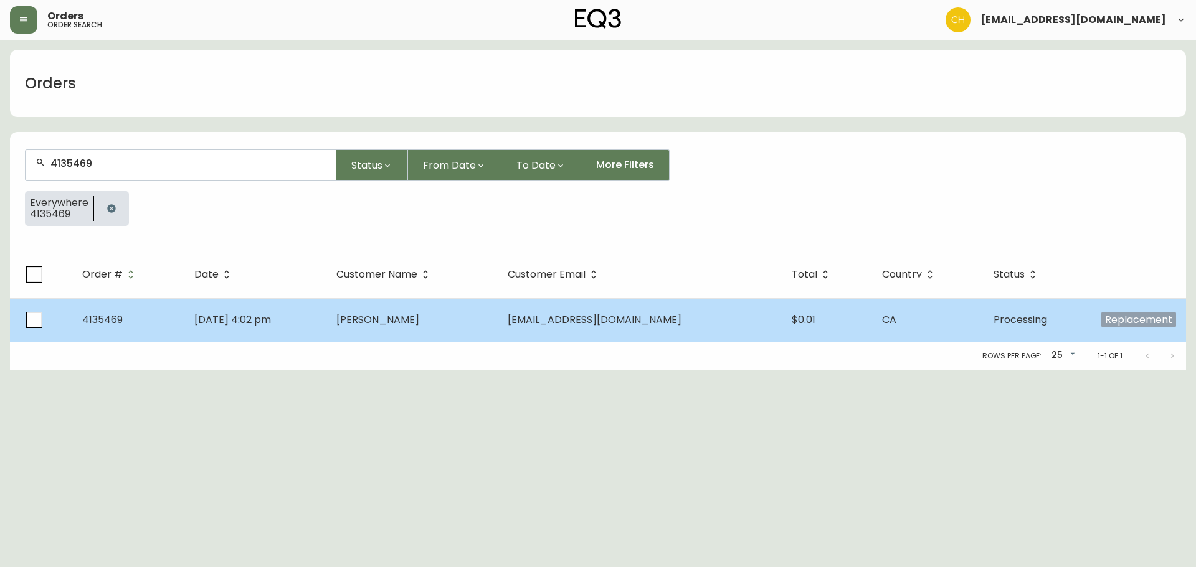
click at [498, 329] on td "[PERSON_NAME]" at bounding box center [412, 320] width 172 height 44
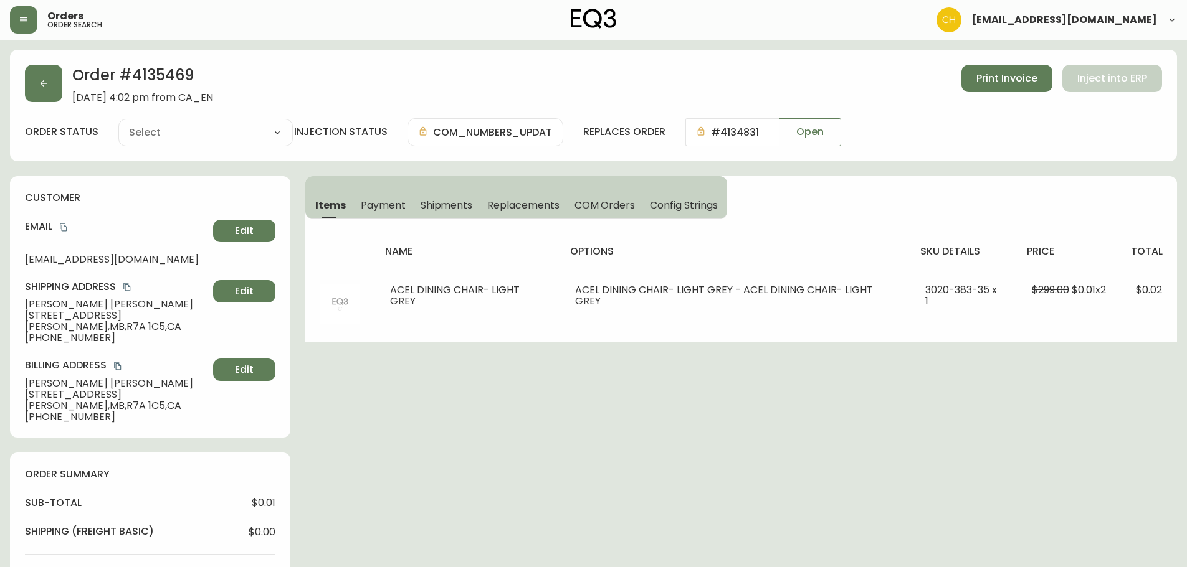
type input "Processing"
select select "PROCESSING"
